Goal: Information Seeking & Learning: Learn about a topic

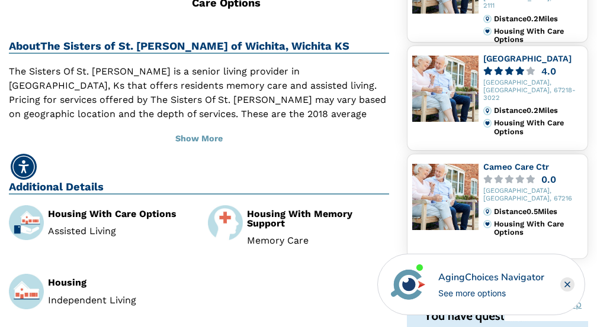
scroll to position [369, 0]
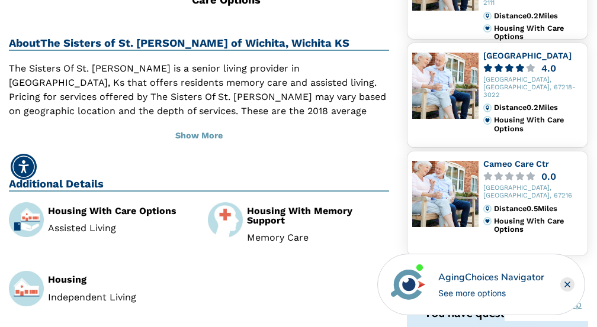
drag, startPoint x: 602, startPoint y: 28, endPoint x: 604, endPoint y: 115, distance: 87.7
click at [596, 115] on html "Home Search Browse Get Started Learn For Providers Company Contact Sign In Sign…" at bounding box center [298, 275] width 597 height 1289
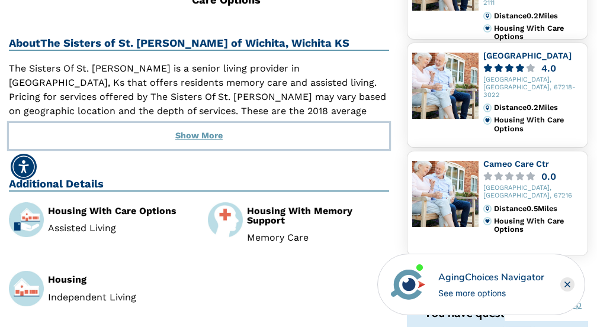
click at [205, 136] on button "Show More" at bounding box center [199, 136] width 380 height 26
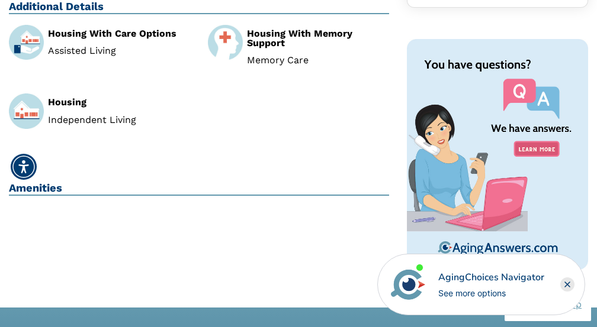
scroll to position [615, 0]
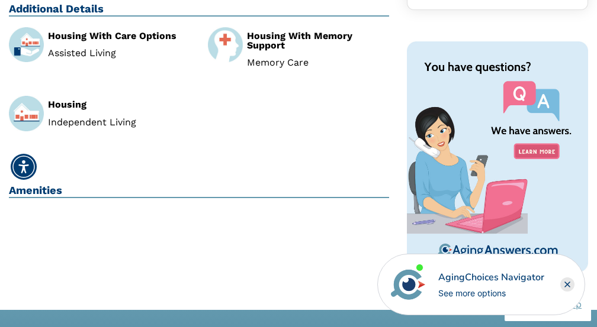
click at [34, 112] on img at bounding box center [26, 113] width 35 height 35
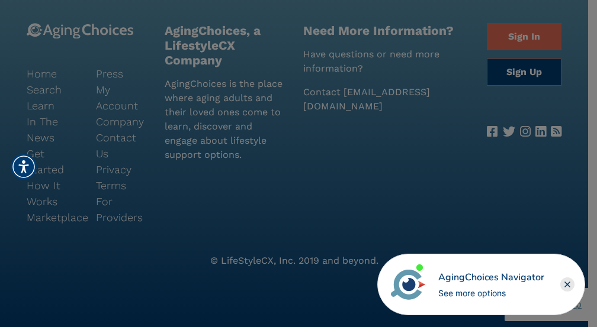
scroll to position [885, 0]
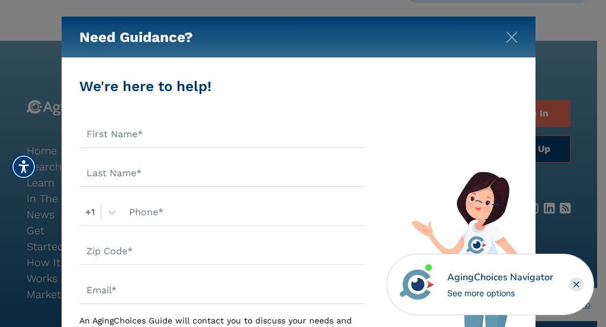
drag, startPoint x: 599, startPoint y: 195, endPoint x: 522, endPoint y: -62, distance: 268.3
click at [507, 34] on img "Close" at bounding box center [512, 37] width 12 height 12
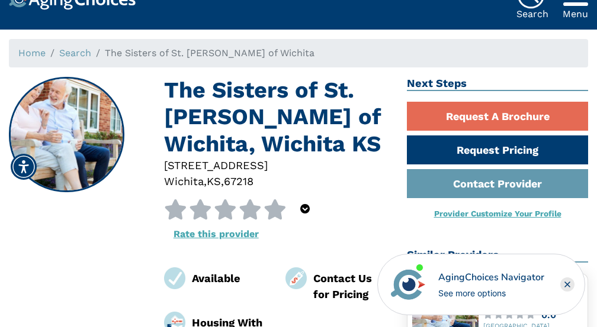
scroll to position [0, 0]
